Goal: Task Accomplishment & Management: Manage account settings

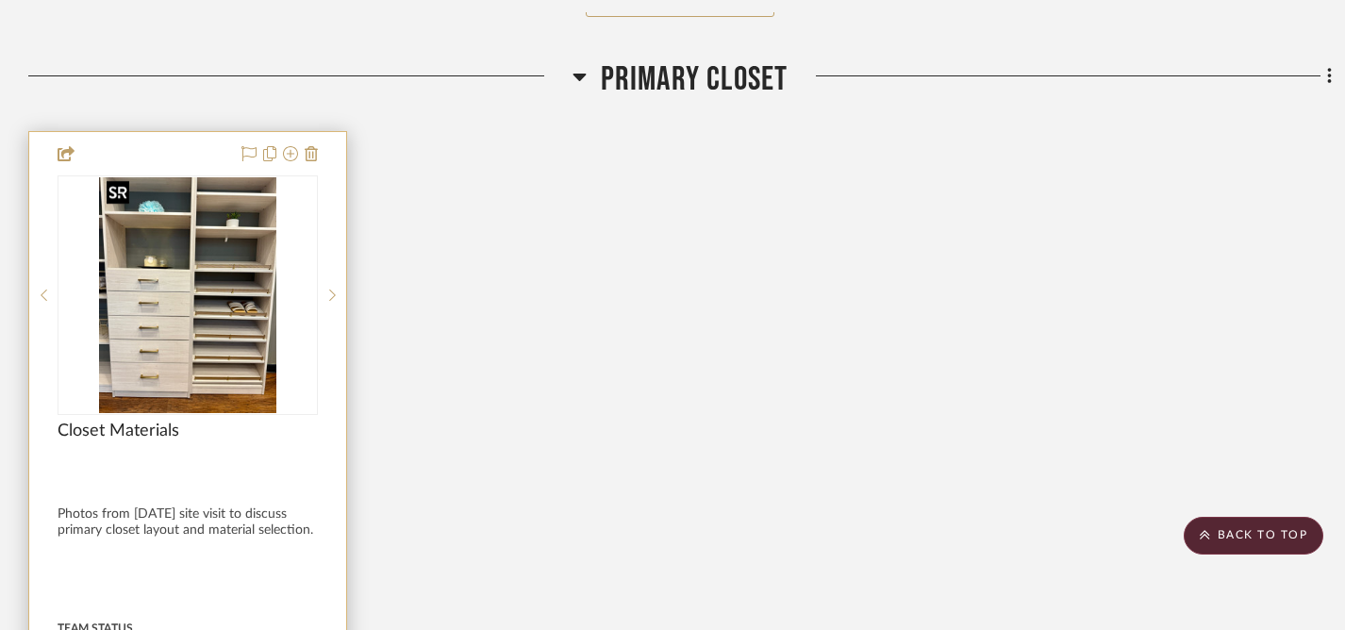
click at [191, 263] on img "0" at bounding box center [187, 295] width 177 height 236
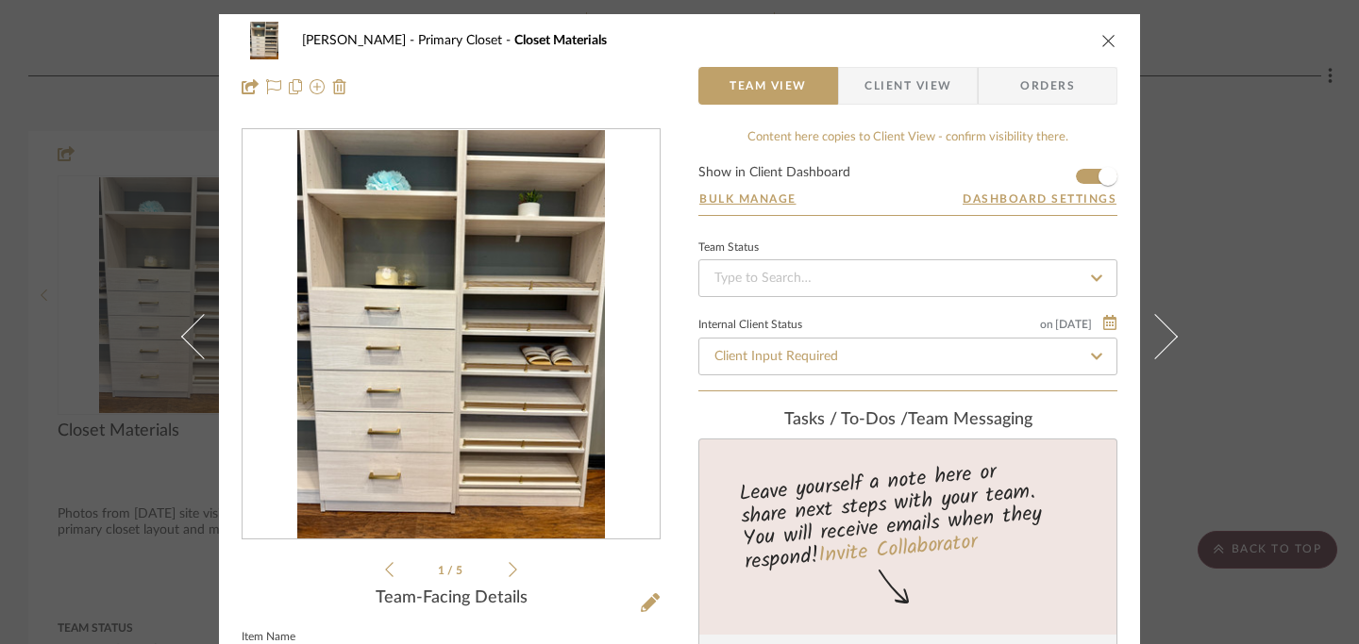
click at [1101, 41] on icon "close" at bounding box center [1108, 40] width 15 height 15
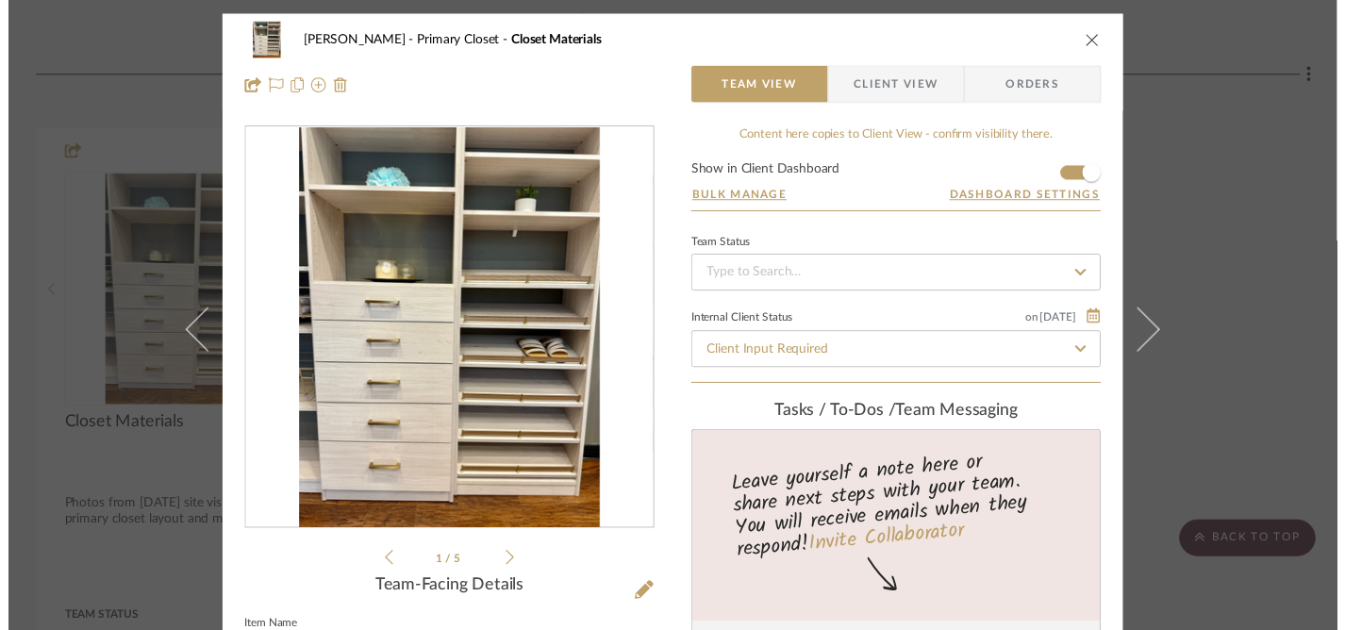
scroll to position [5380, 0]
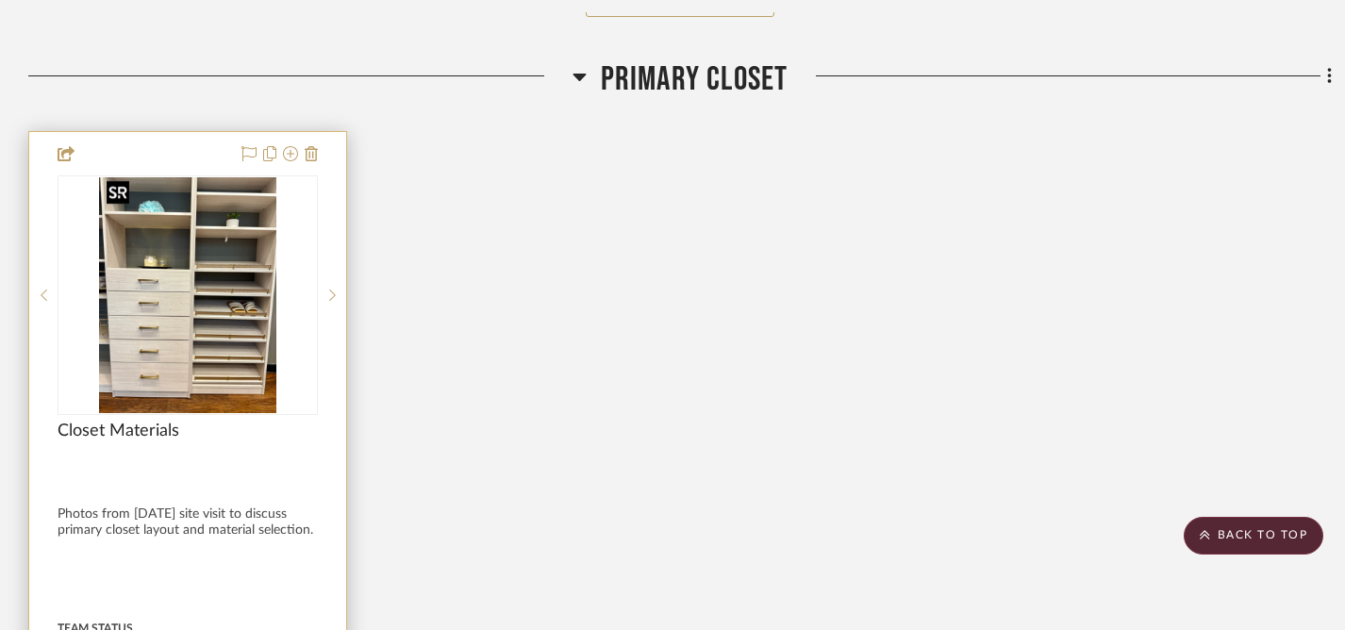
click at [192, 344] on img "0" at bounding box center [187, 295] width 177 height 236
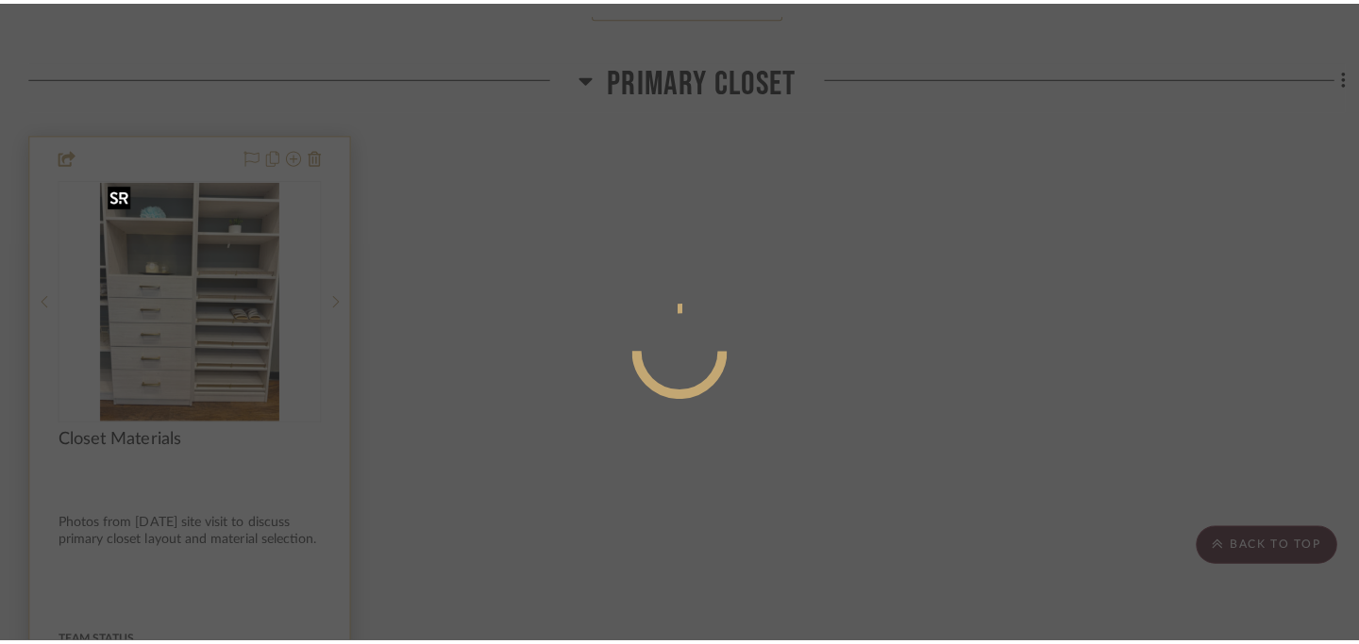
scroll to position [0, 0]
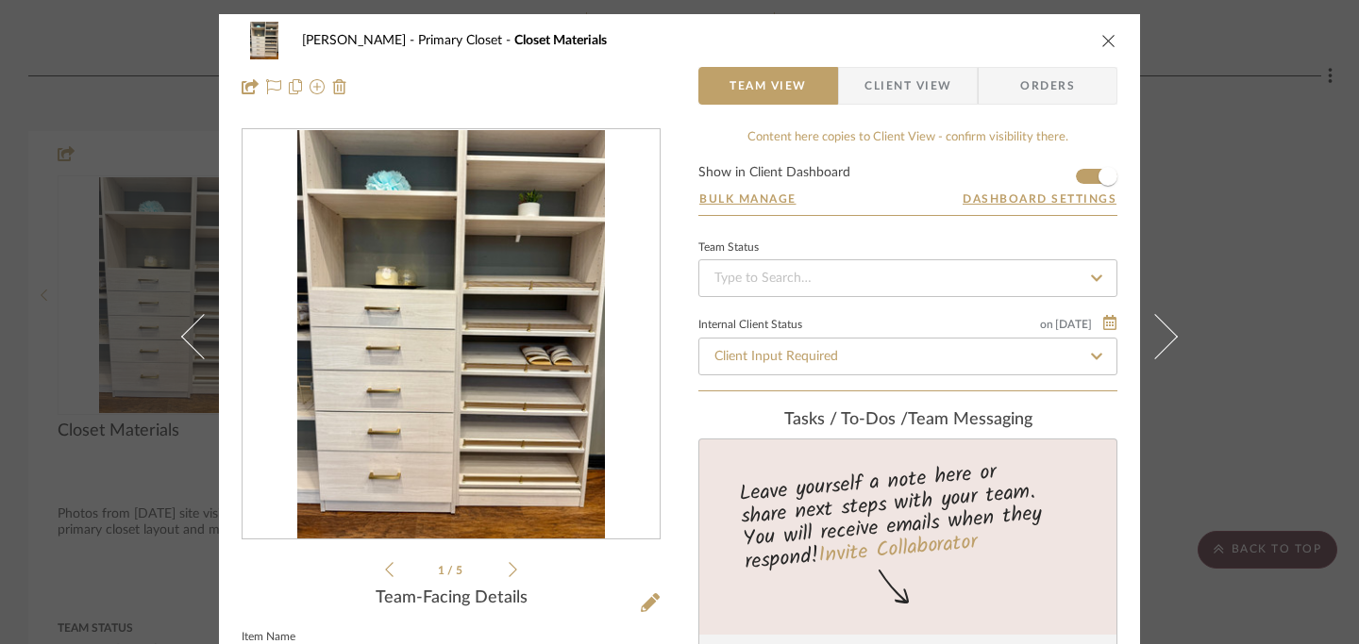
click at [1102, 45] on icon "close" at bounding box center [1108, 40] width 15 height 15
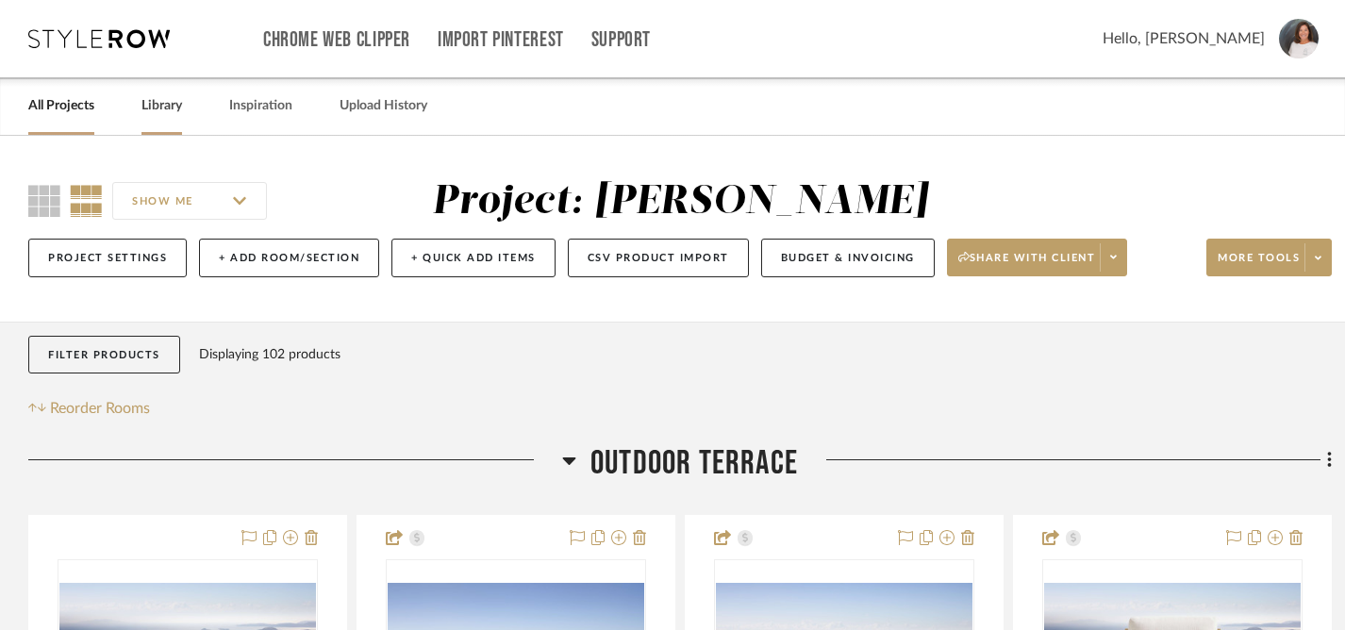
click at [158, 114] on link "Library" at bounding box center [162, 105] width 41 height 25
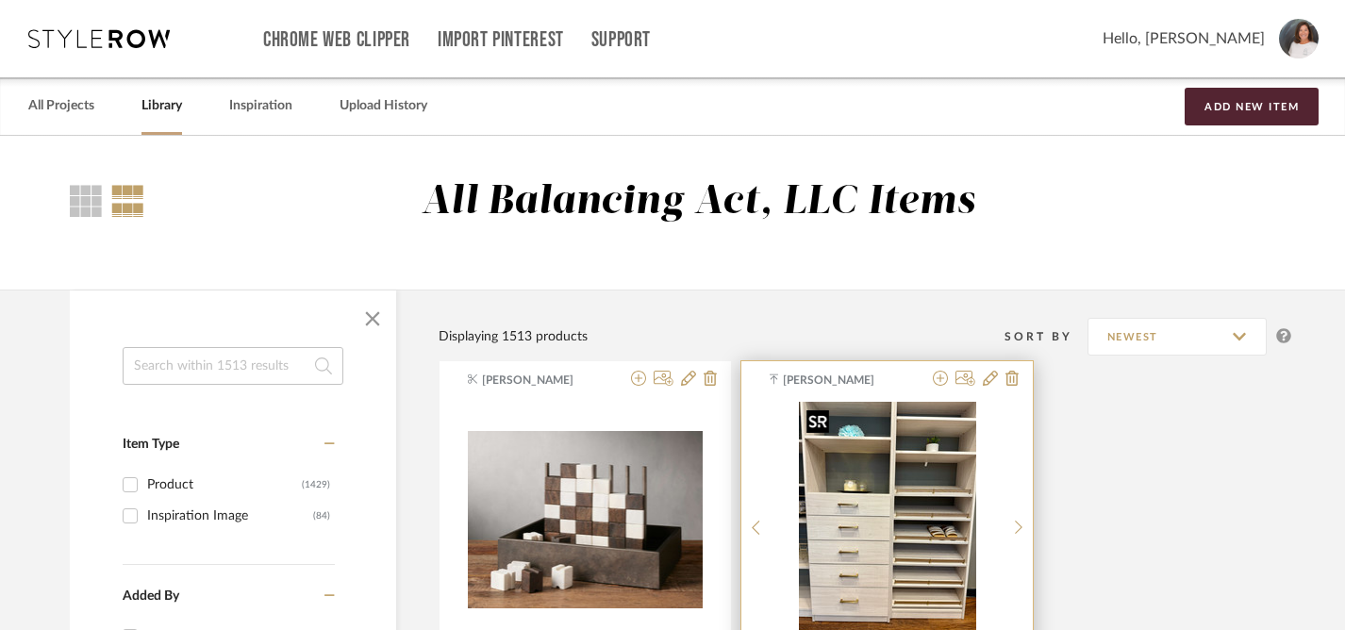
click at [837, 494] on img "0" at bounding box center [887, 520] width 177 height 236
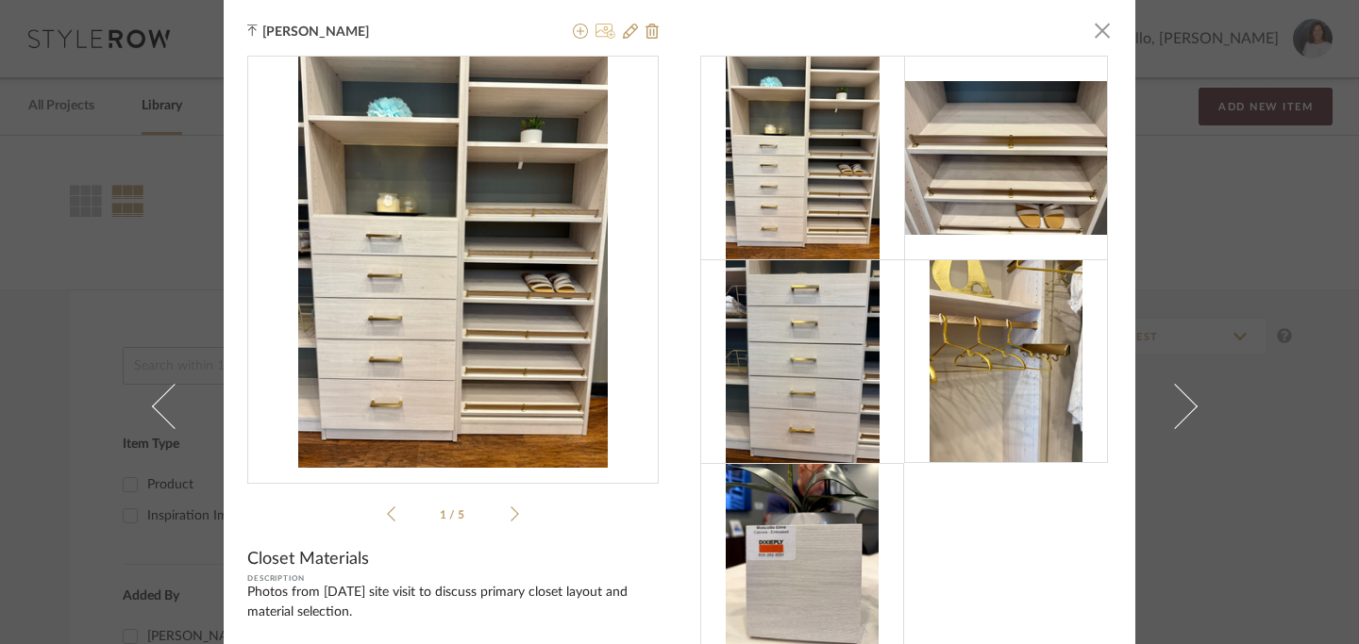
click at [596, 30] on icon at bounding box center [605, 31] width 20 height 15
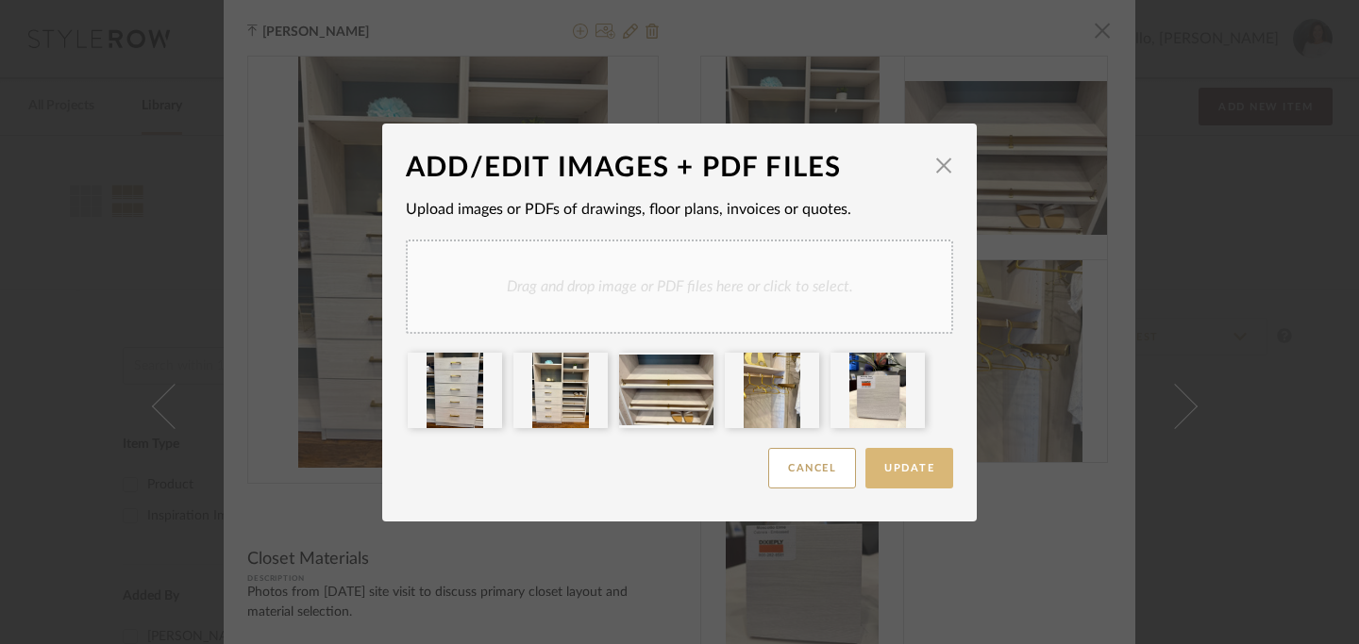
click at [901, 465] on span "Update" at bounding box center [909, 468] width 50 height 10
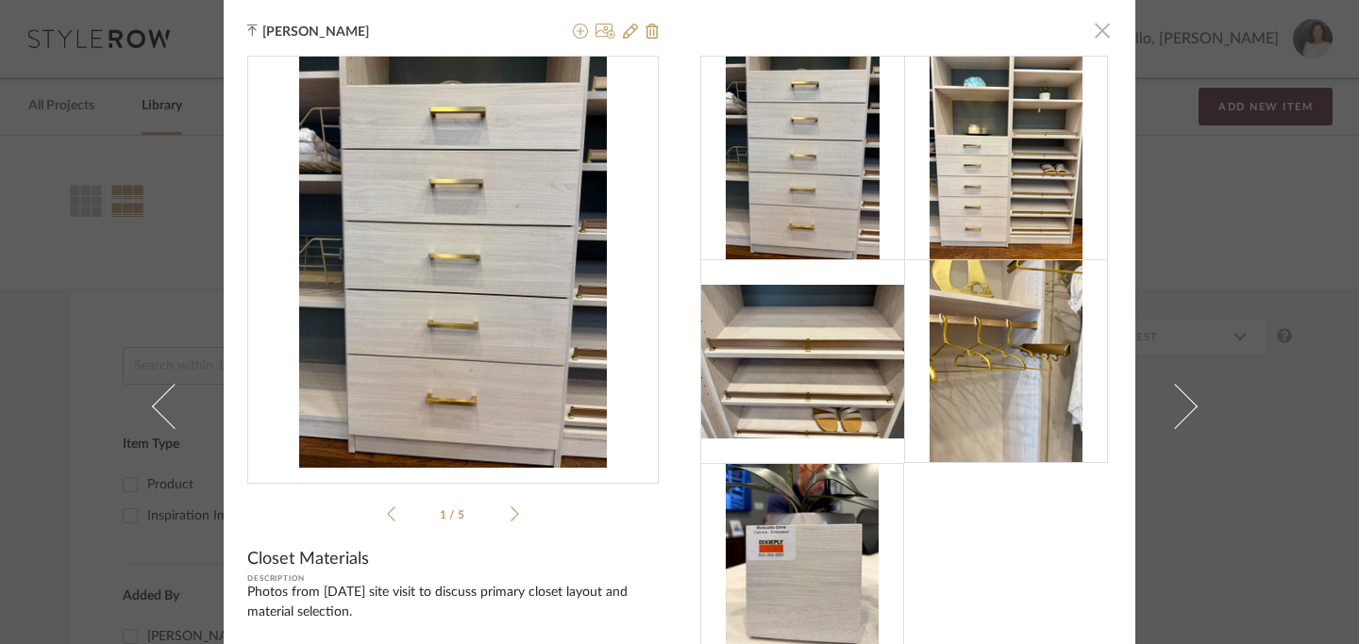
click at [1094, 36] on span "button" at bounding box center [1102, 30] width 38 height 38
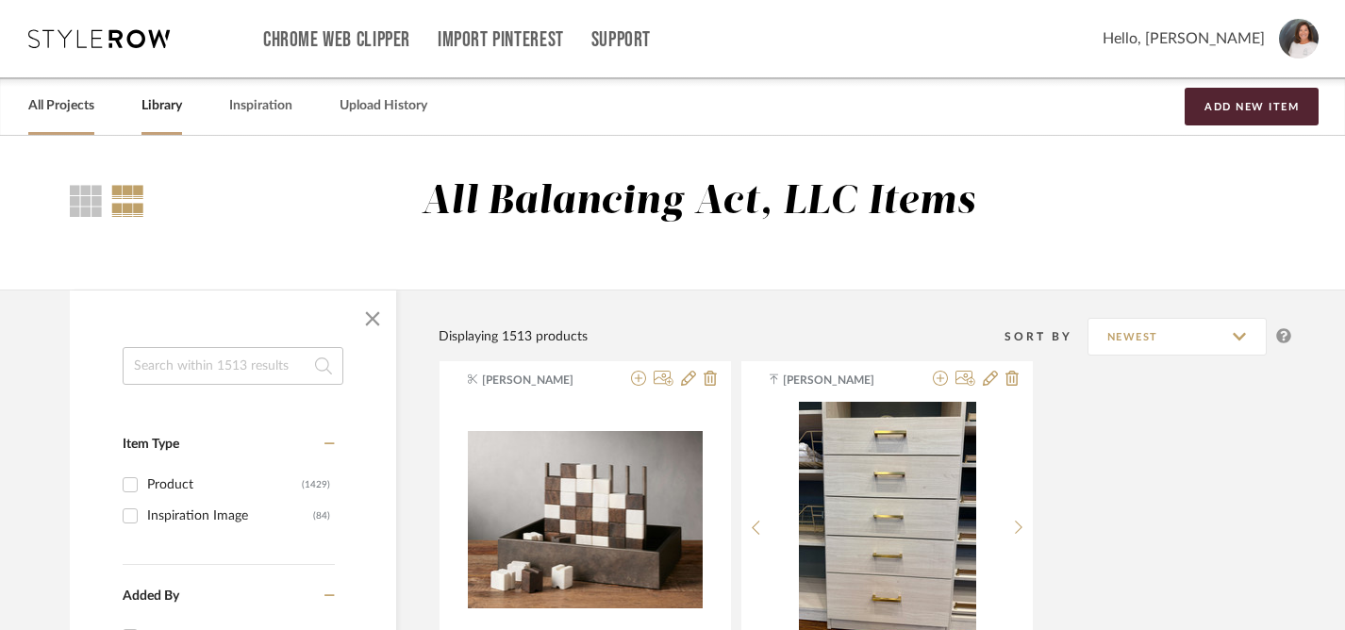
click at [54, 111] on link "All Projects" at bounding box center [61, 105] width 66 height 25
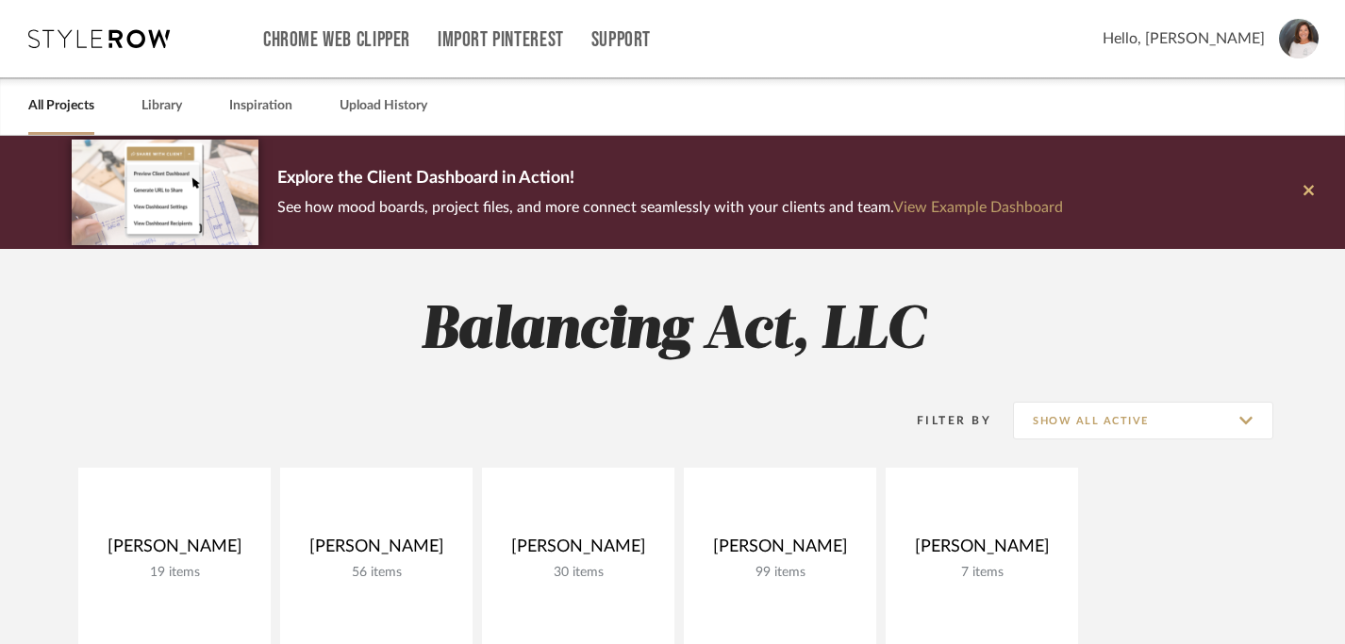
click at [1309, 197] on icon at bounding box center [1309, 190] width 10 height 17
